Goal: Task Accomplishment & Management: Use online tool/utility

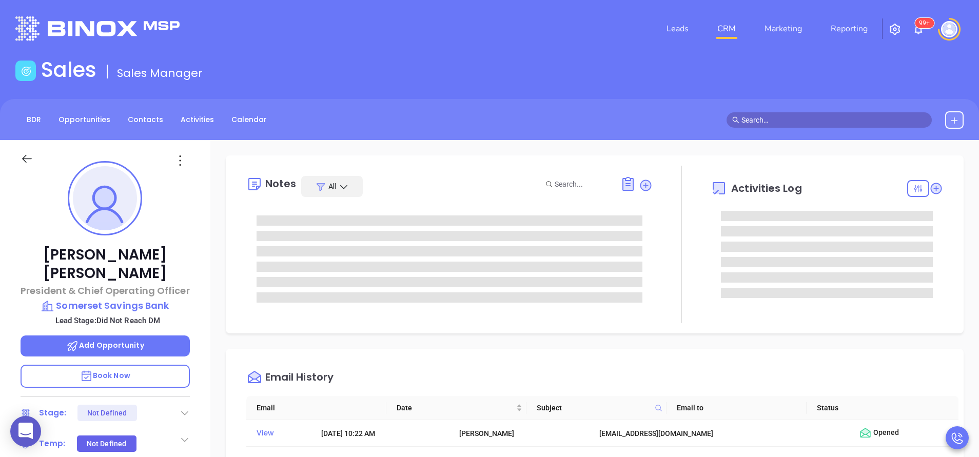
type input "[PERSON_NAME]"
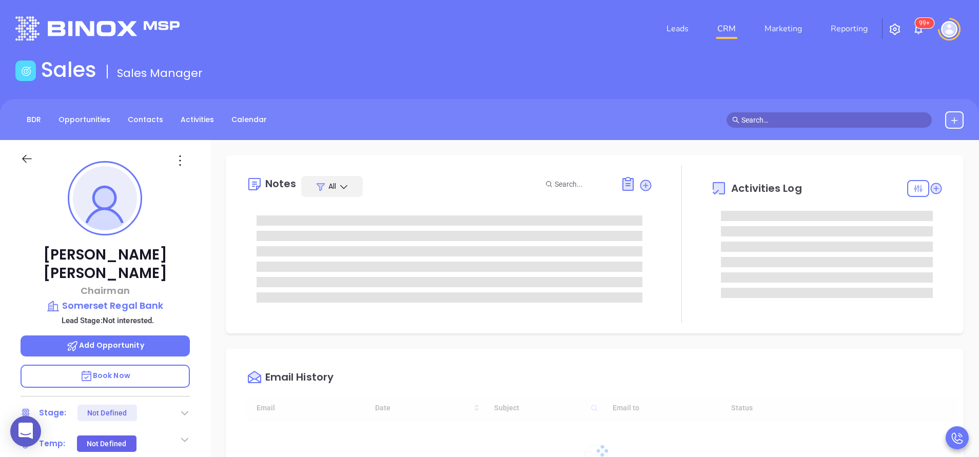
type input "[DATE]"
type input "[PERSON_NAME]"
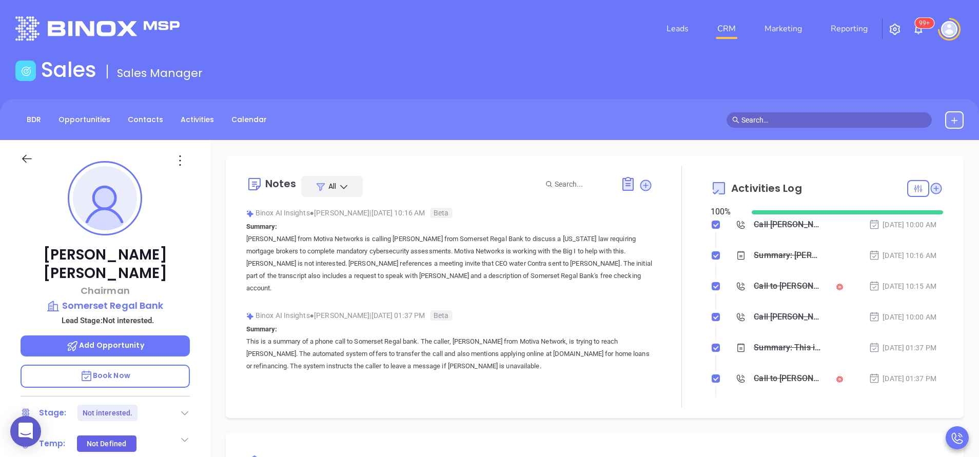
click at [754, 288] on div "Call to [PERSON_NAME]" at bounding box center [787, 286] width 68 height 15
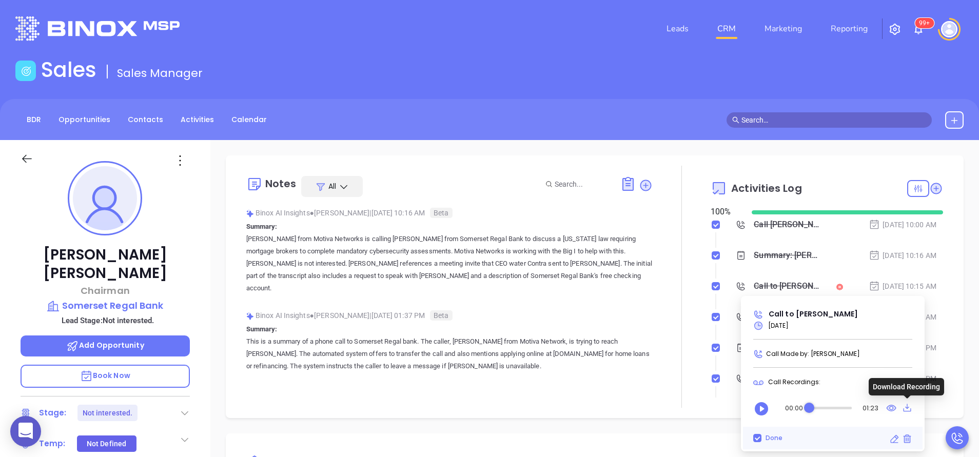
click at [910, 412] on icon at bounding box center [907, 408] width 10 height 13
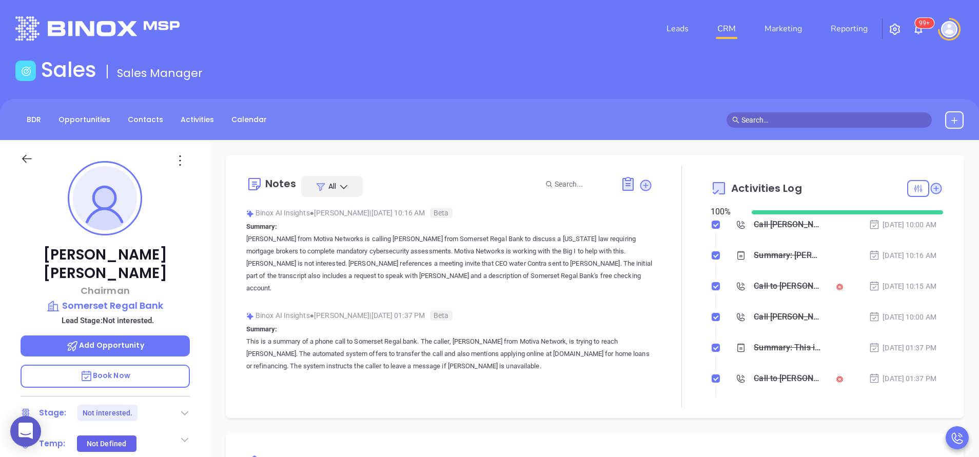
click at [742, 166] on div "Activities Log 100 % Call David Orbach to follow up Sep 6, 2025 | 10:00 AM Summ…" at bounding box center [826, 287] width 232 height 242
click at [780, 288] on div "Call to David Orbach" at bounding box center [787, 286] width 68 height 15
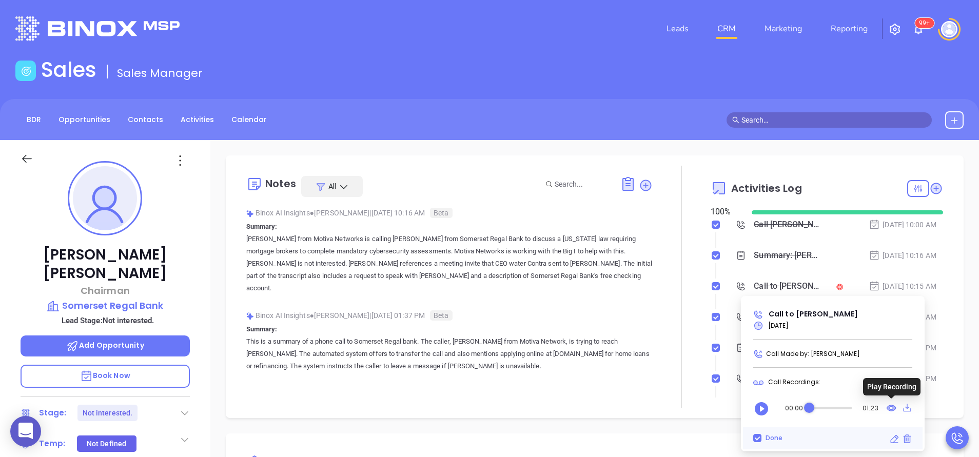
click at [890, 406] on icon at bounding box center [891, 408] width 9 height 6
